Goal: Task Accomplishment & Management: Manage account settings

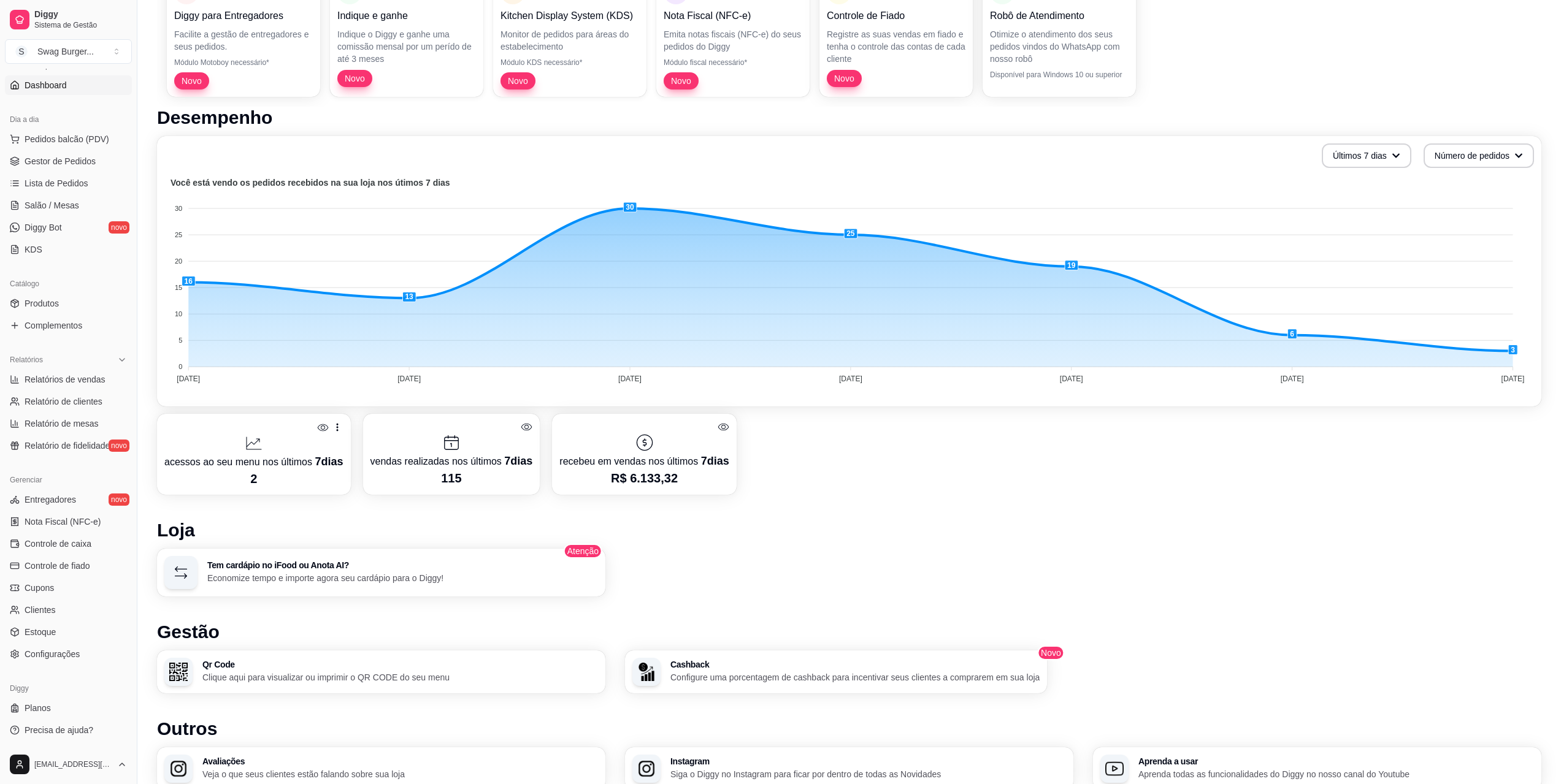
scroll to position [184, 0]
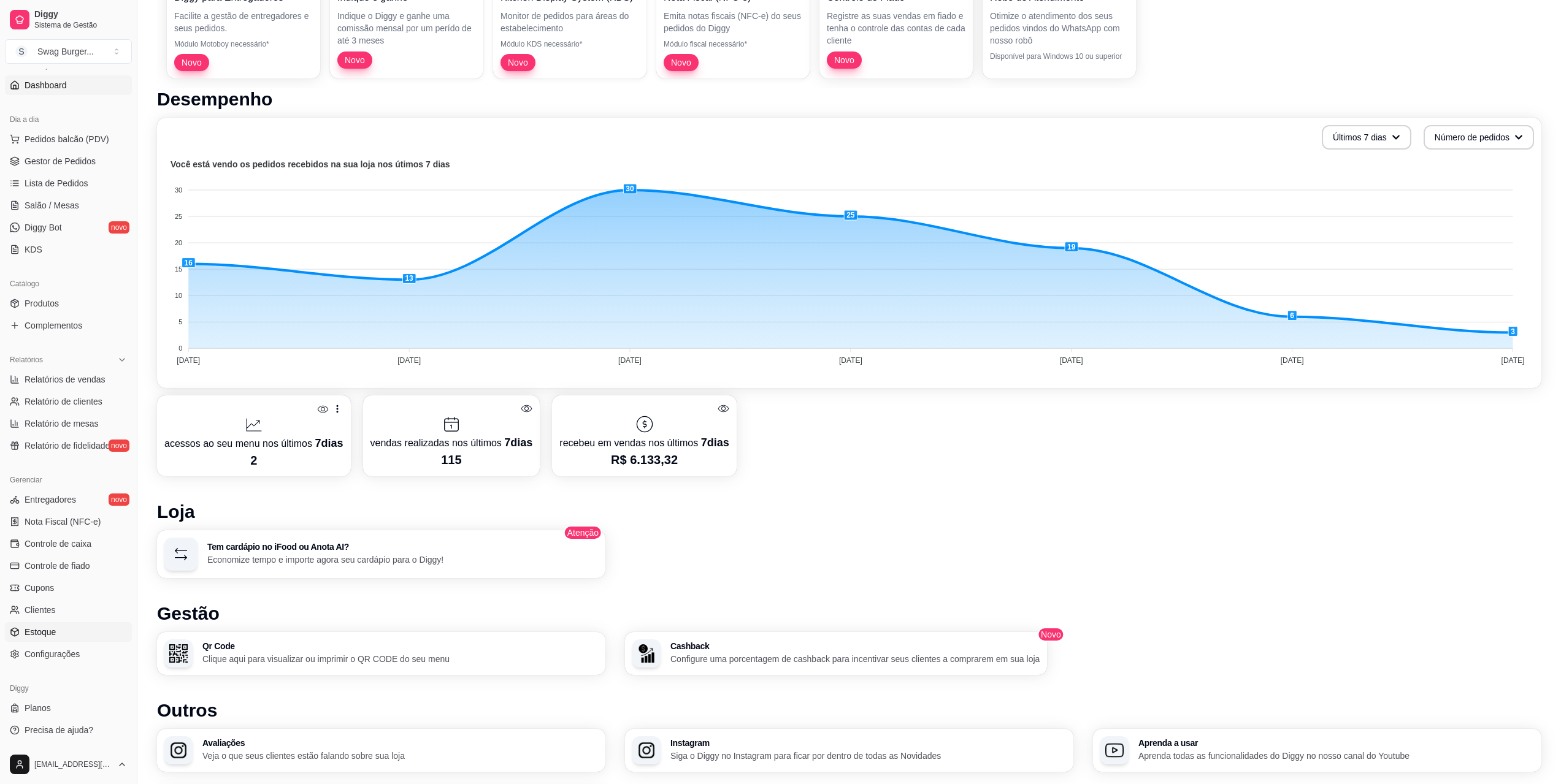
click at [50, 636] on span "Estoque" at bounding box center [40, 631] width 31 height 12
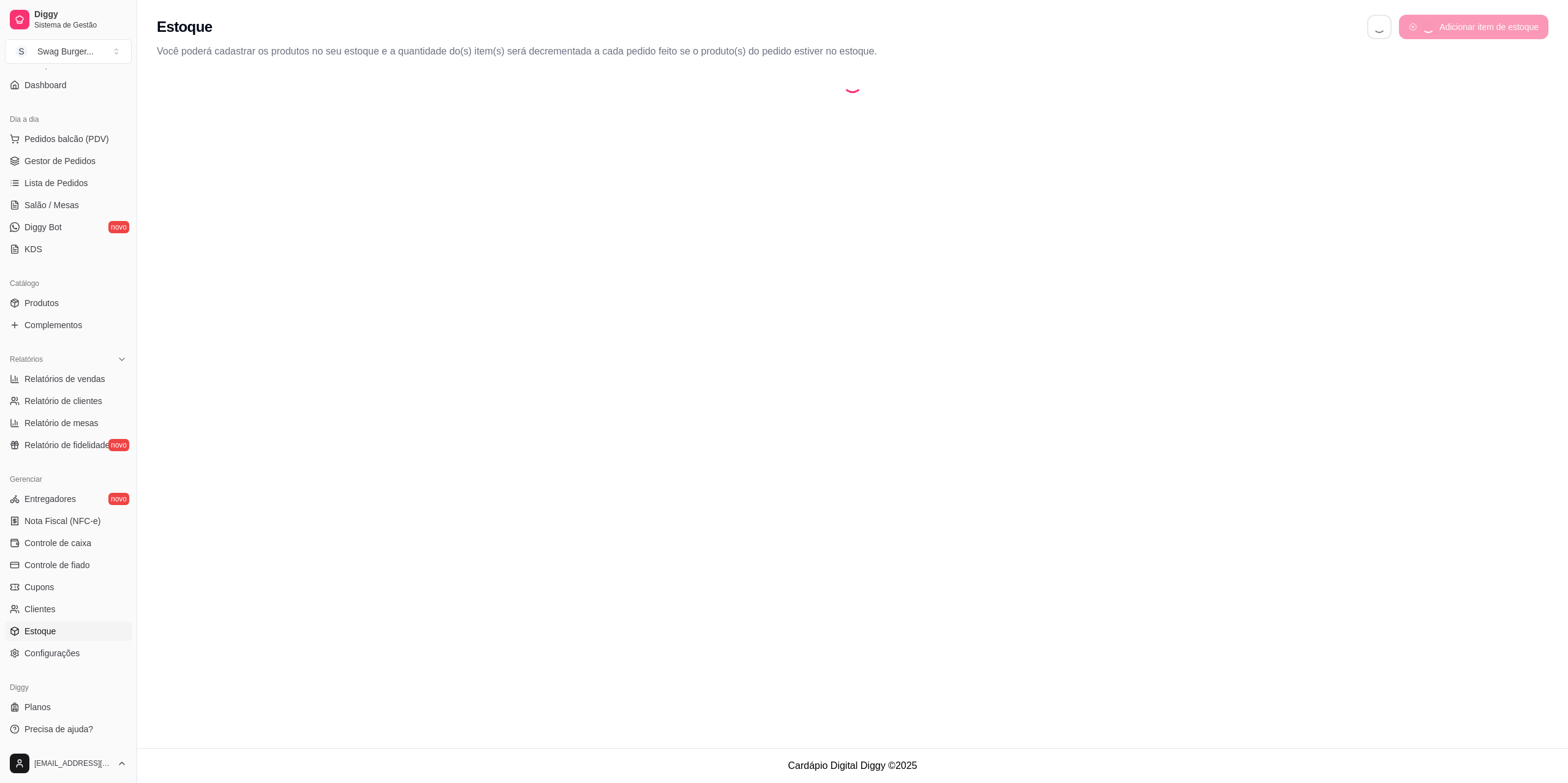
select select "QUANTITY_ORDER"
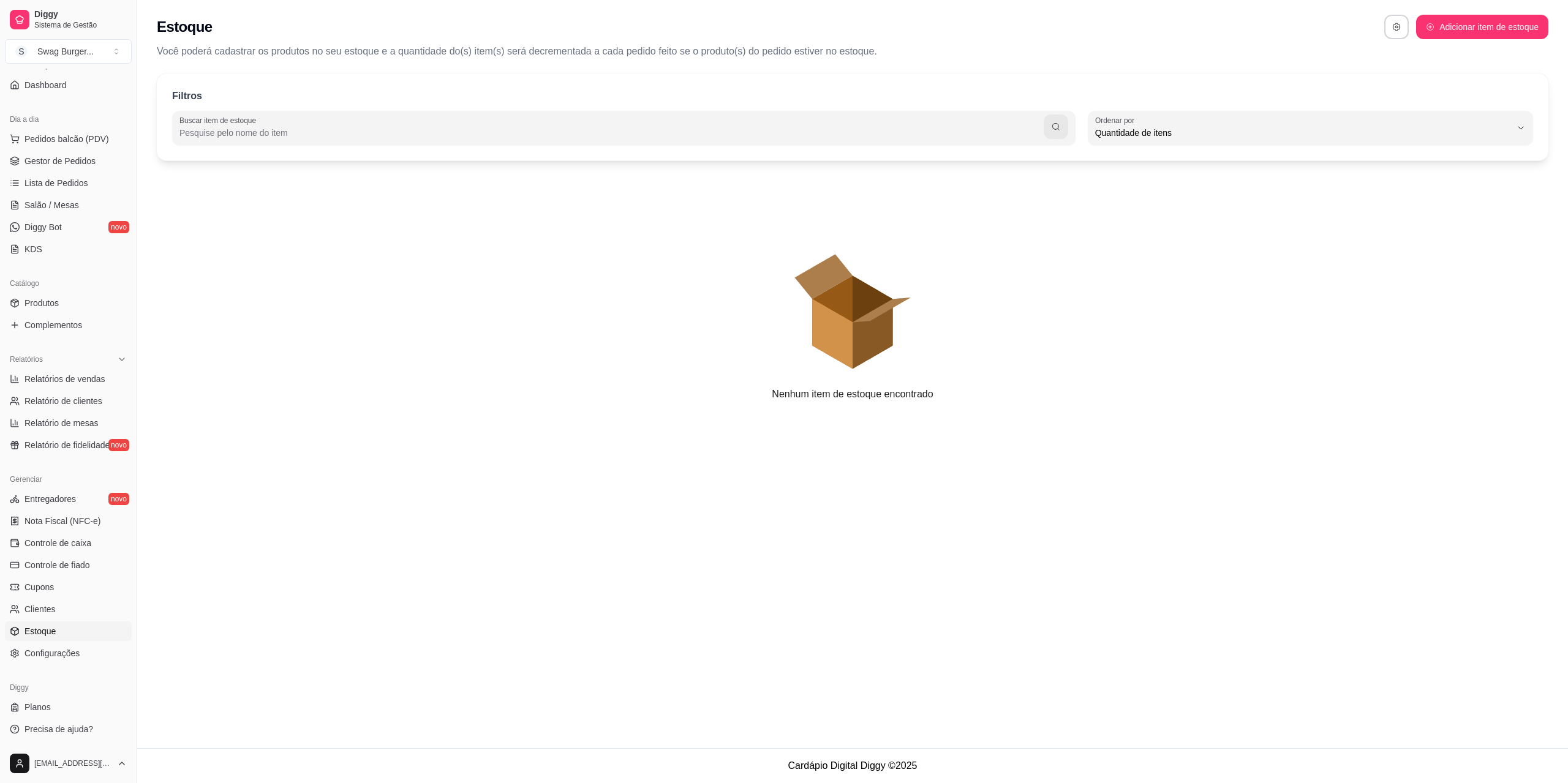
scroll to position [11, 0]
click at [1443, 28] on button "Adicionar item de estoque" at bounding box center [1482, 27] width 128 height 24
select select "UN"
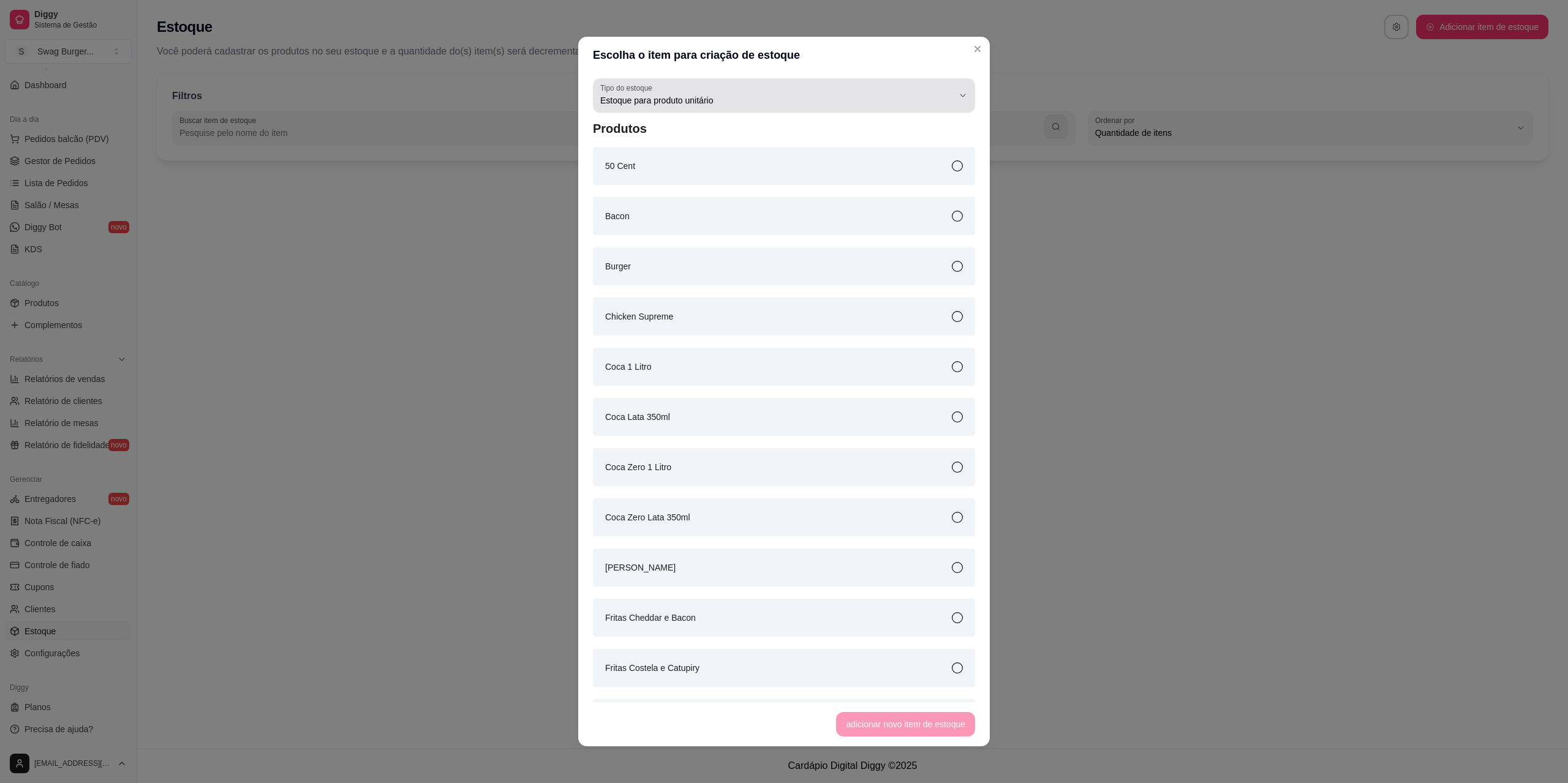
click at [958, 95] on icon "button" at bounding box center [962, 95] width 10 height 10
click at [851, 129] on span "Estoque para produto por kg" at bounding box center [769, 130] width 328 height 11
type input "KG"
select select "KG"
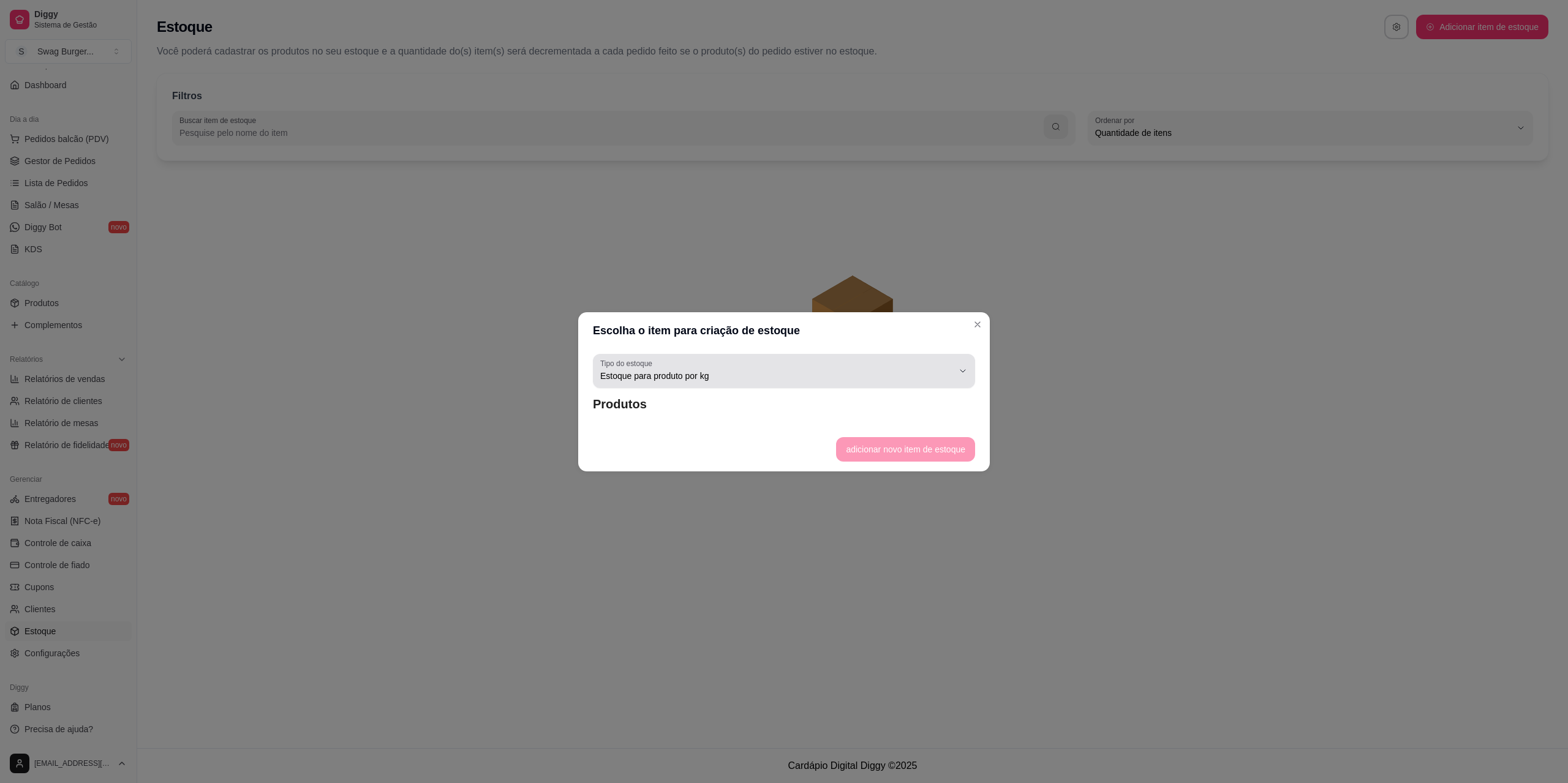
click at [967, 372] on icon "button" at bounding box center [962, 371] width 10 height 10
click at [855, 422] on span "Estoque para produto unitário" at bounding box center [777, 424] width 337 height 11
type input "UN"
select select "UN"
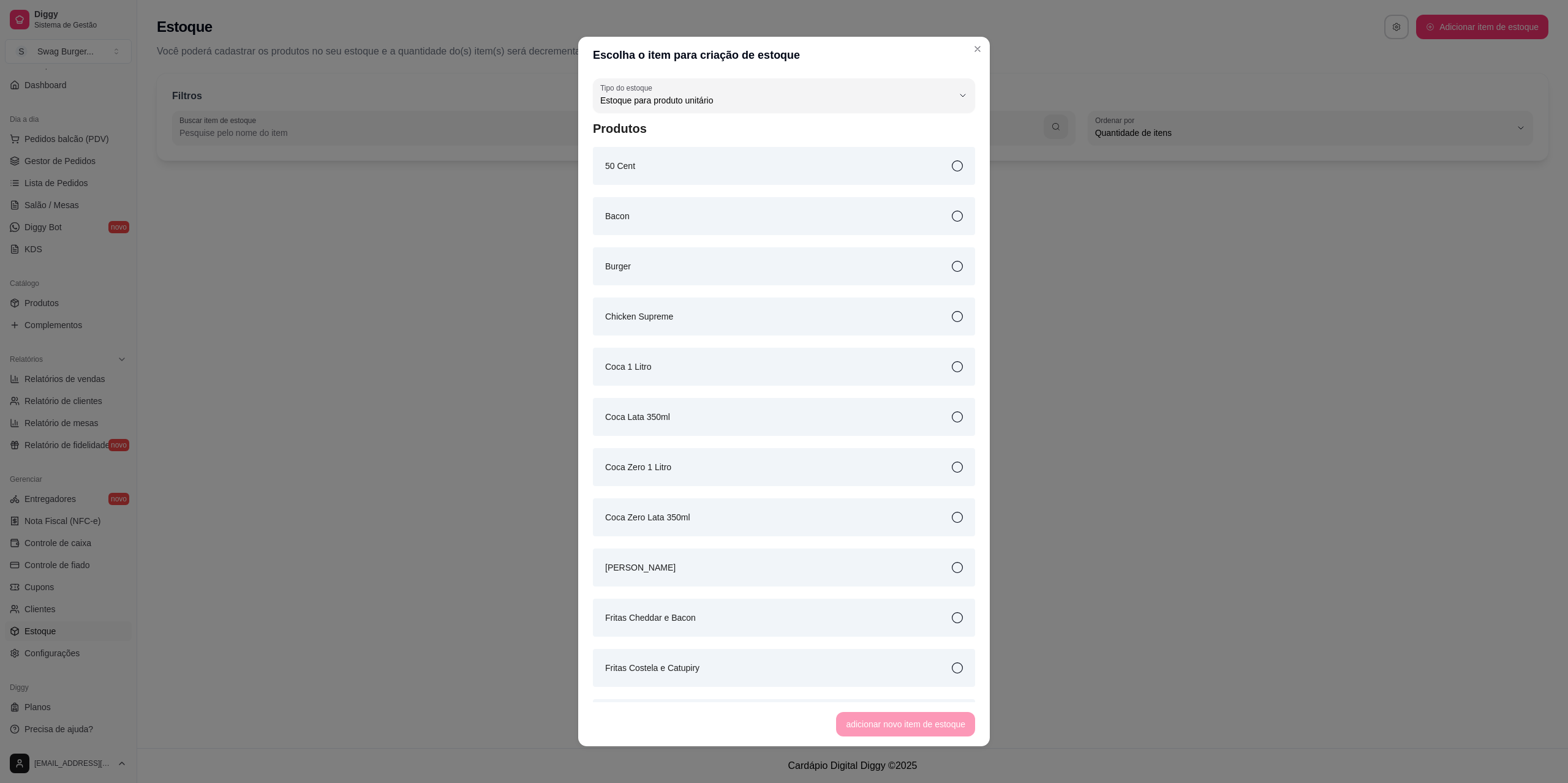
click at [952, 162] on icon at bounding box center [958, 166] width 11 height 11
click at [877, 729] on button "adicionar novo item de estoque" at bounding box center [905, 724] width 134 height 24
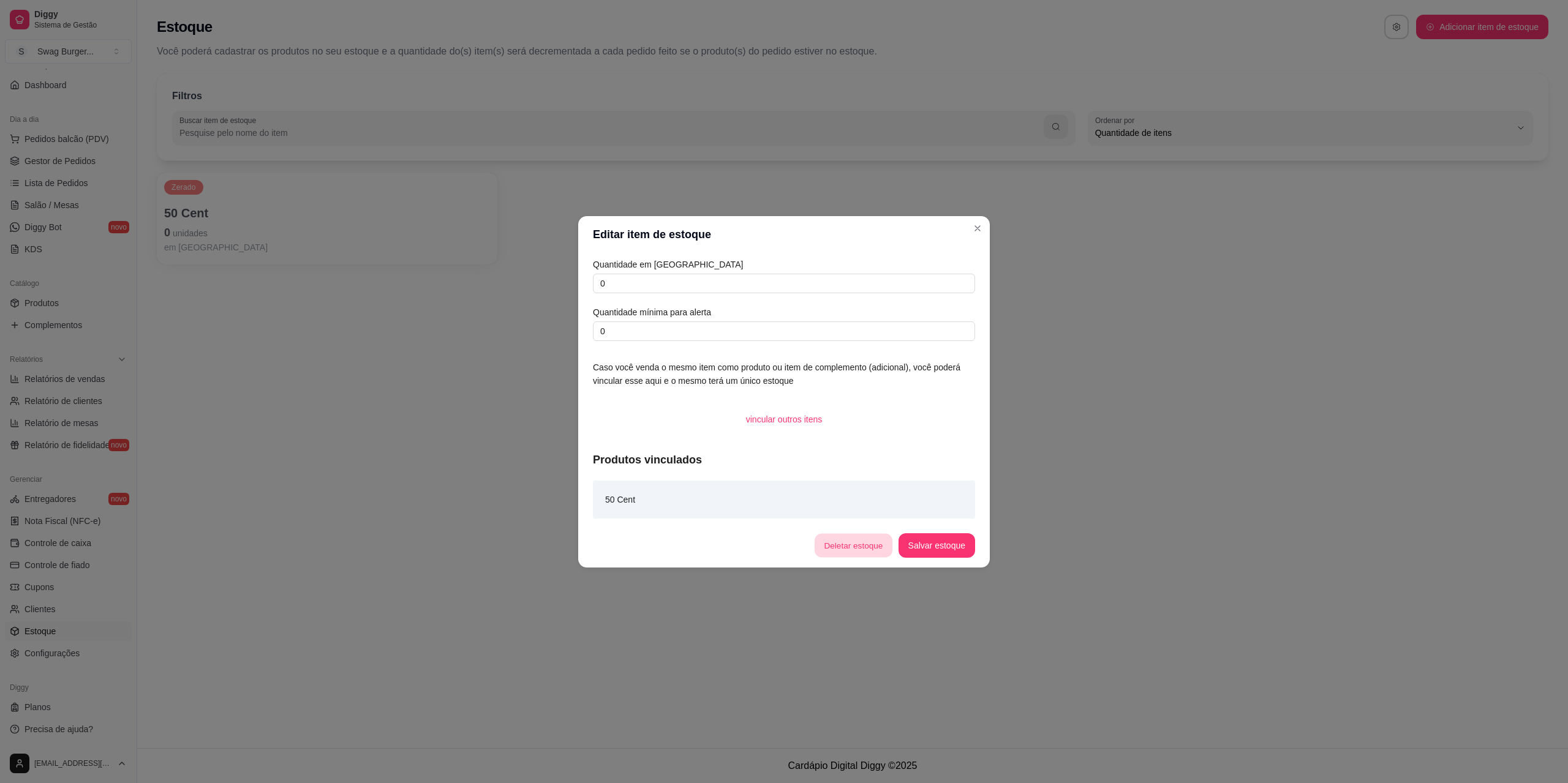
click at [847, 553] on button "Deletar estoque" at bounding box center [852, 545] width 77 height 24
click at [827, 502] on button "sim" at bounding box center [839, 505] width 48 height 24
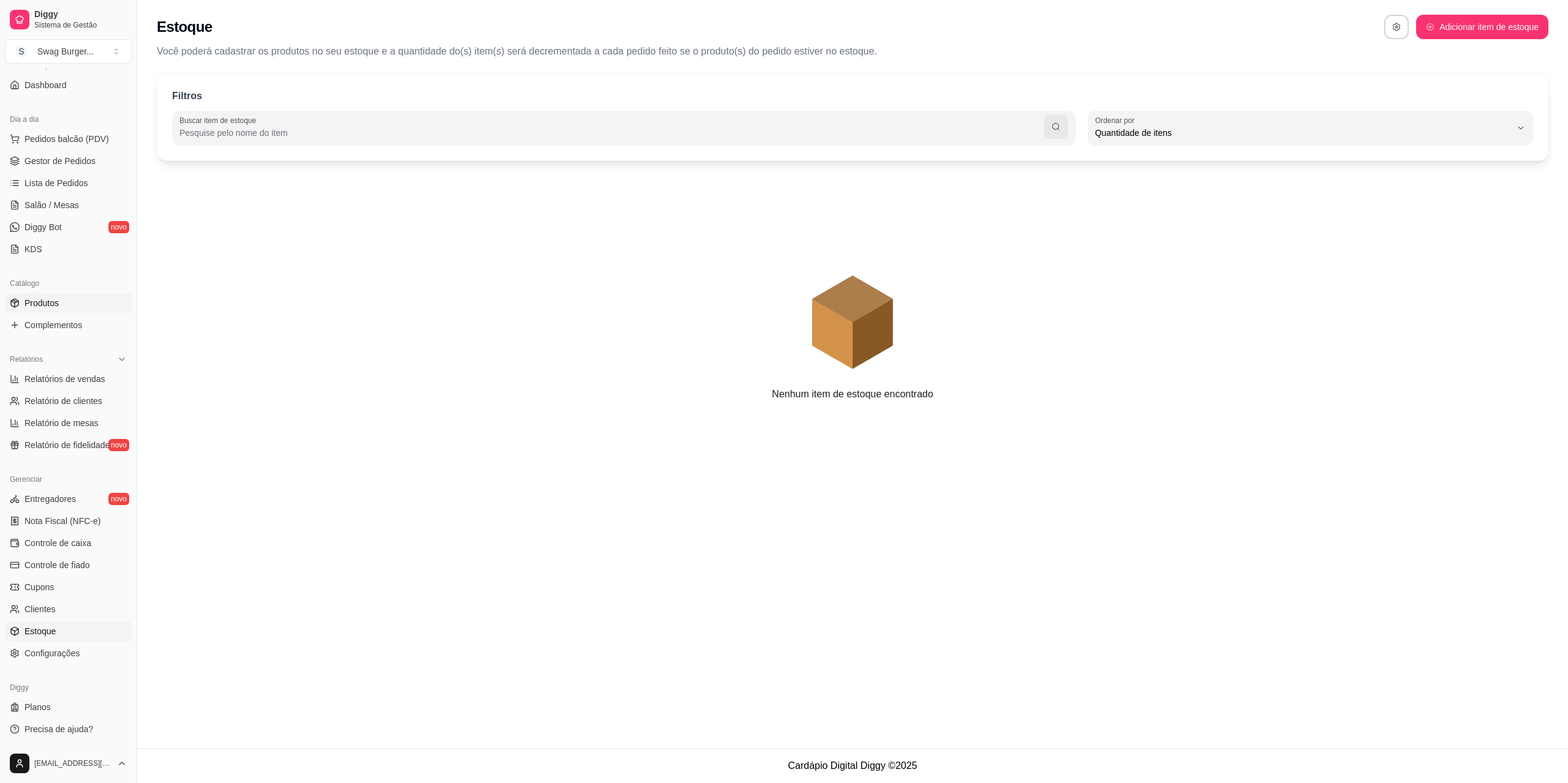
click at [41, 306] on span "Produtos" at bounding box center [42, 302] width 34 height 12
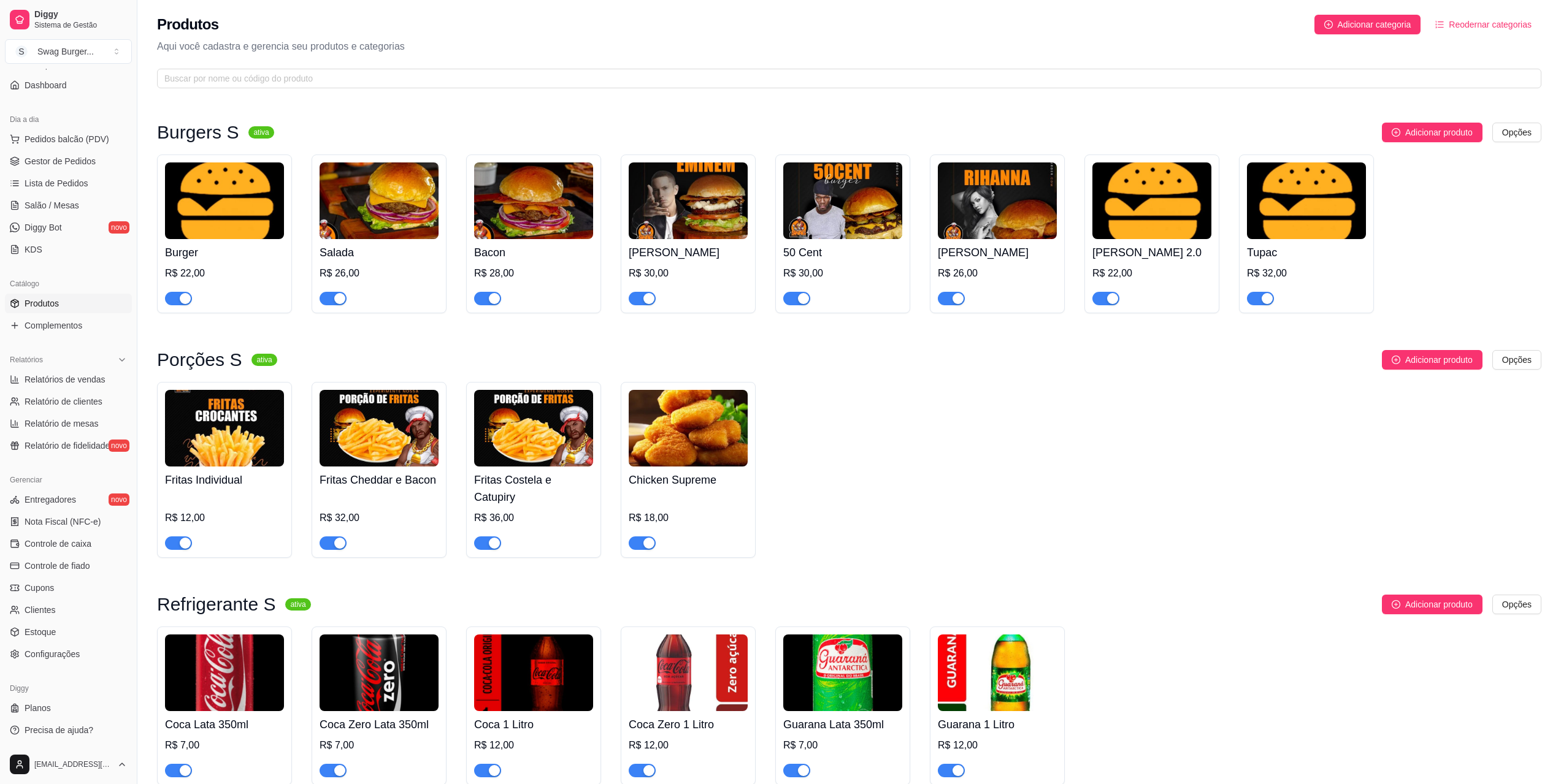
click at [198, 182] on img at bounding box center [224, 201] width 119 height 77
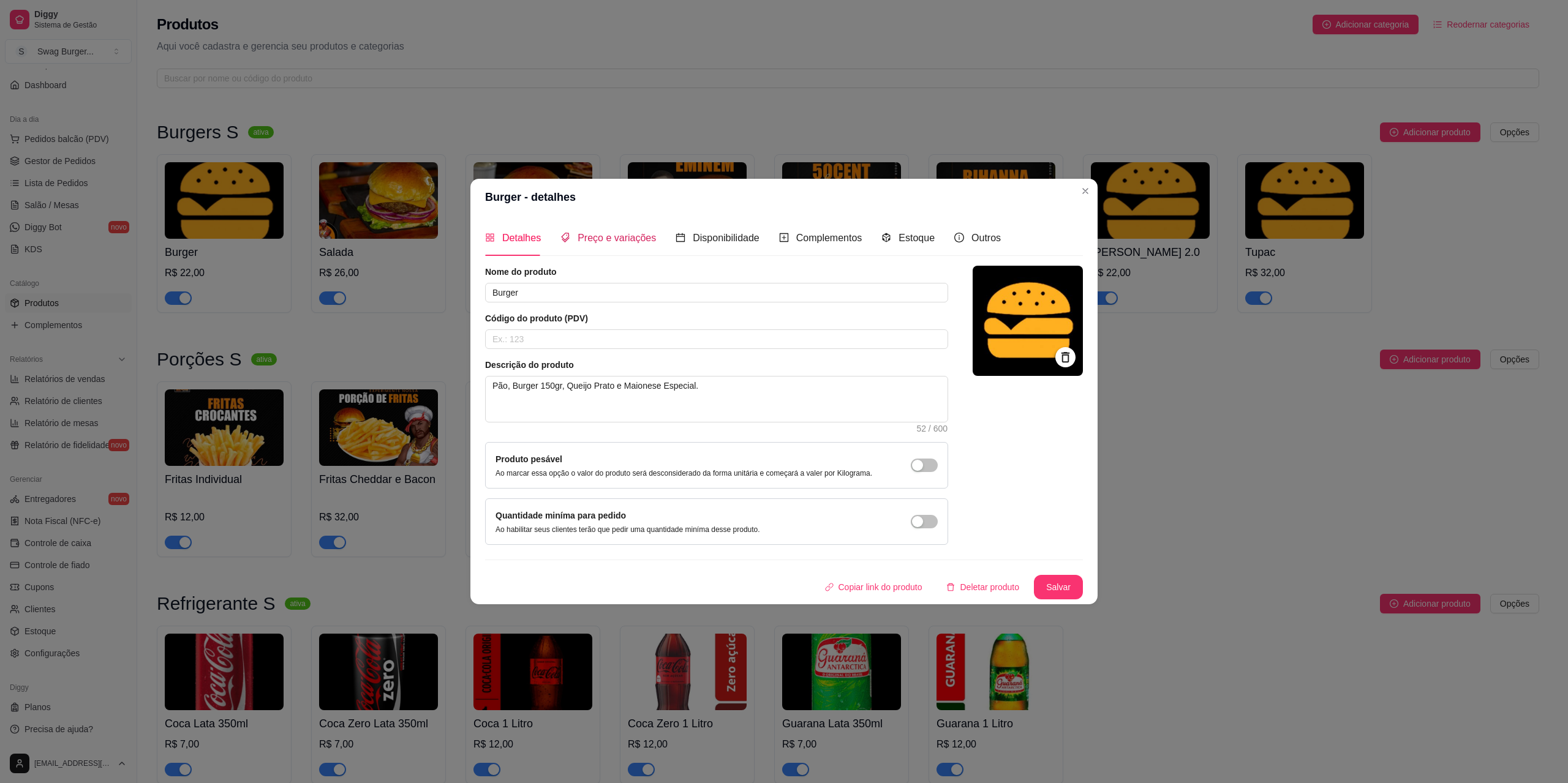
click at [628, 240] on span "Preço e variações" at bounding box center [617, 238] width 78 height 11
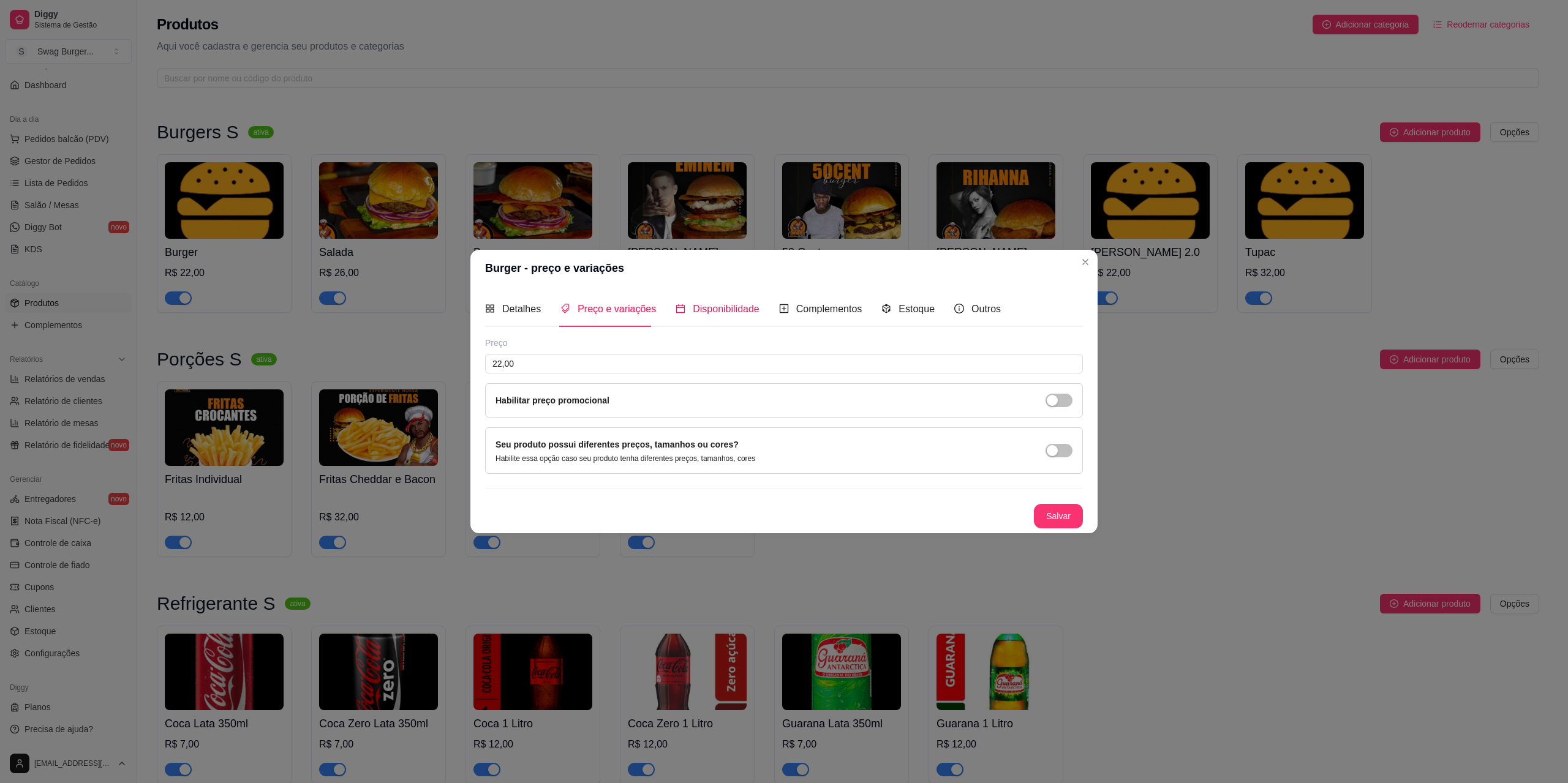
click at [737, 317] on div "Disponibilidade" at bounding box center [717, 309] width 84 height 15
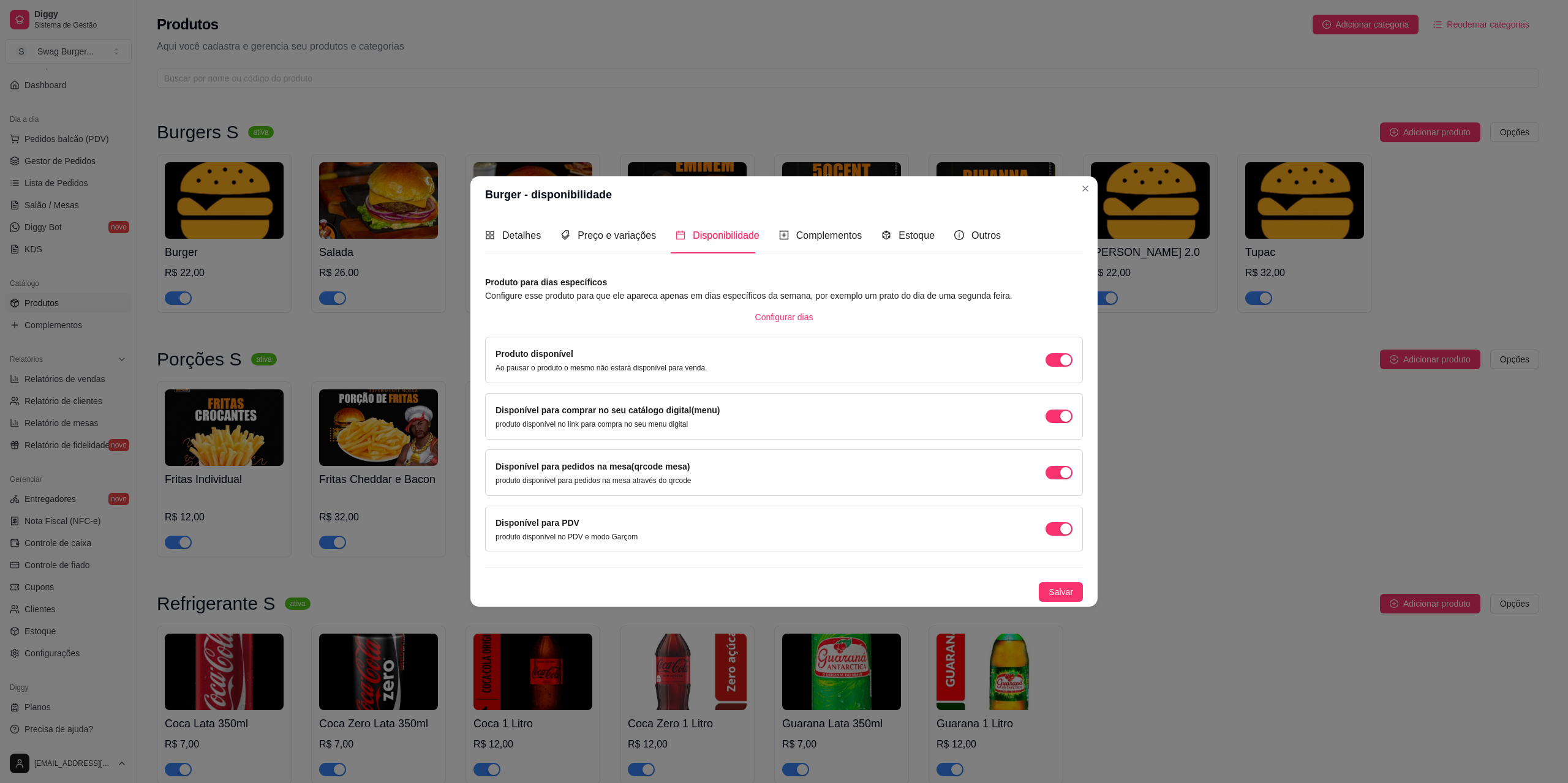
click at [800, 255] on div "Detalhes Preço e variações Disponibilidade Complementos Estoque Outros Nome do …" at bounding box center [783, 410] width 597 height 383
click at [806, 246] on div "Complementos" at bounding box center [821, 235] width 83 height 35
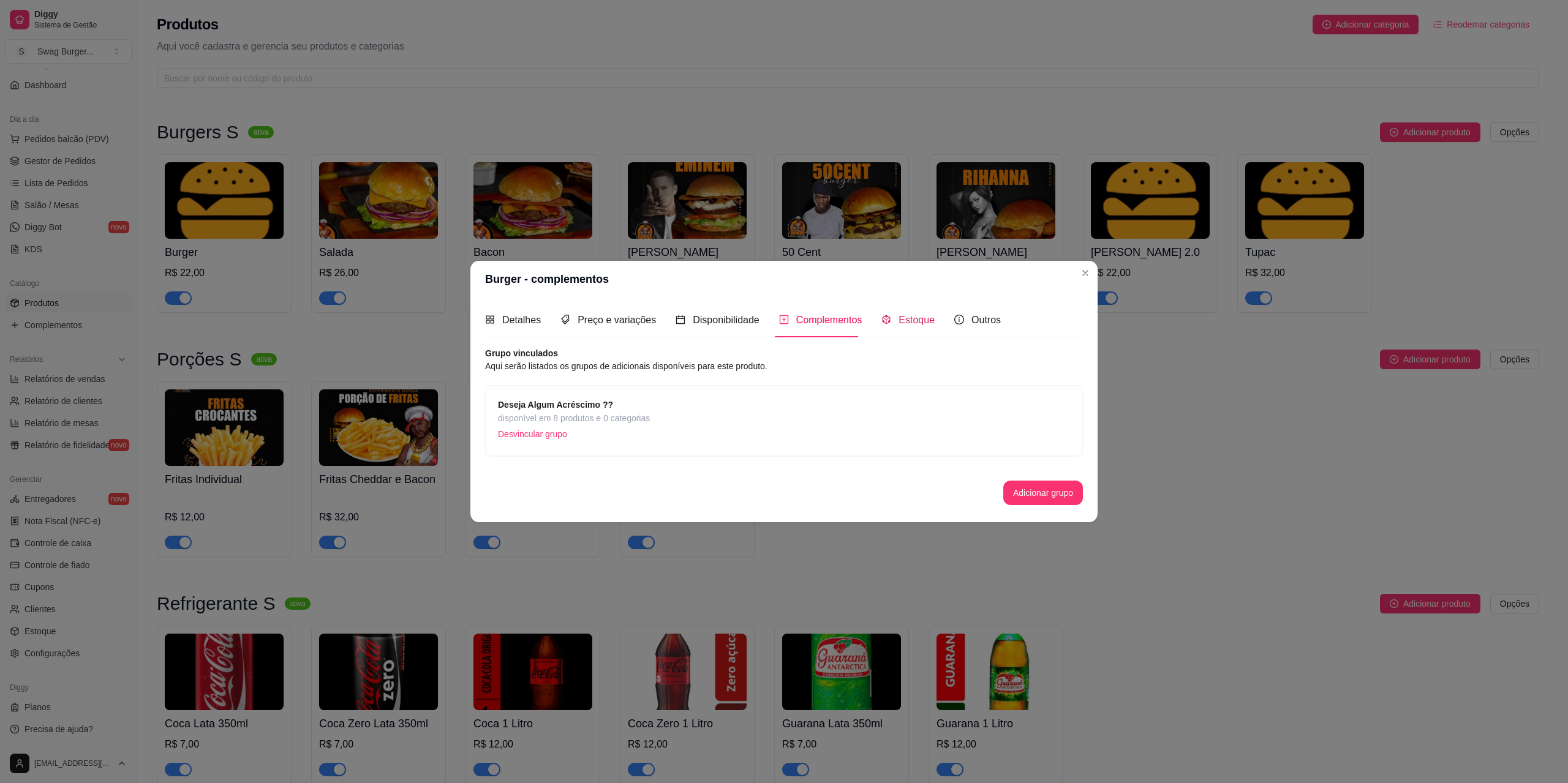
click at [910, 315] on span "Estoque" at bounding box center [916, 319] width 36 height 11
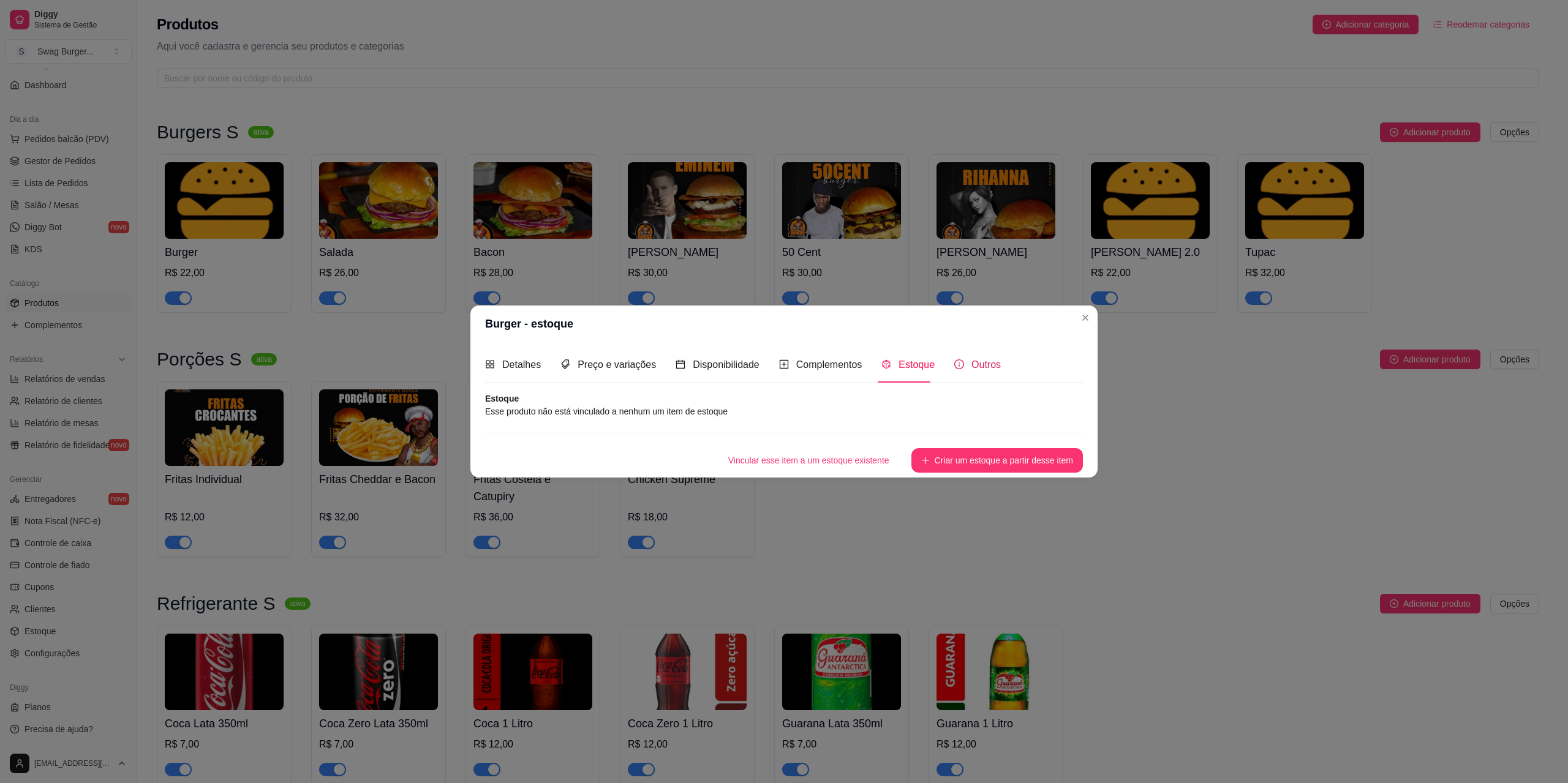
click at [982, 370] on span "Outros" at bounding box center [986, 364] width 29 height 11
